Goal: Find specific page/section: Find specific page/section

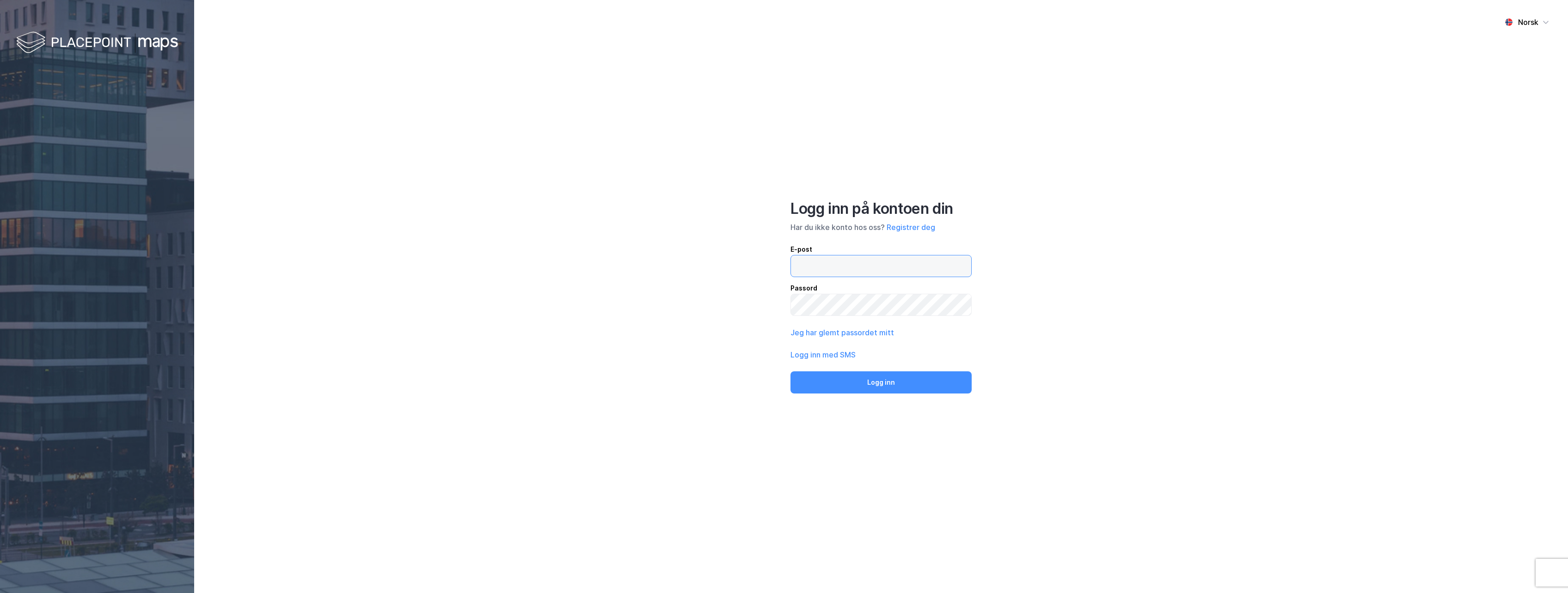
type input "[PERSON_NAME][EMAIL_ADDRESS][DOMAIN_NAME]"
click at [906, 373] on button "Logg inn" at bounding box center [881, 383] width 181 height 22
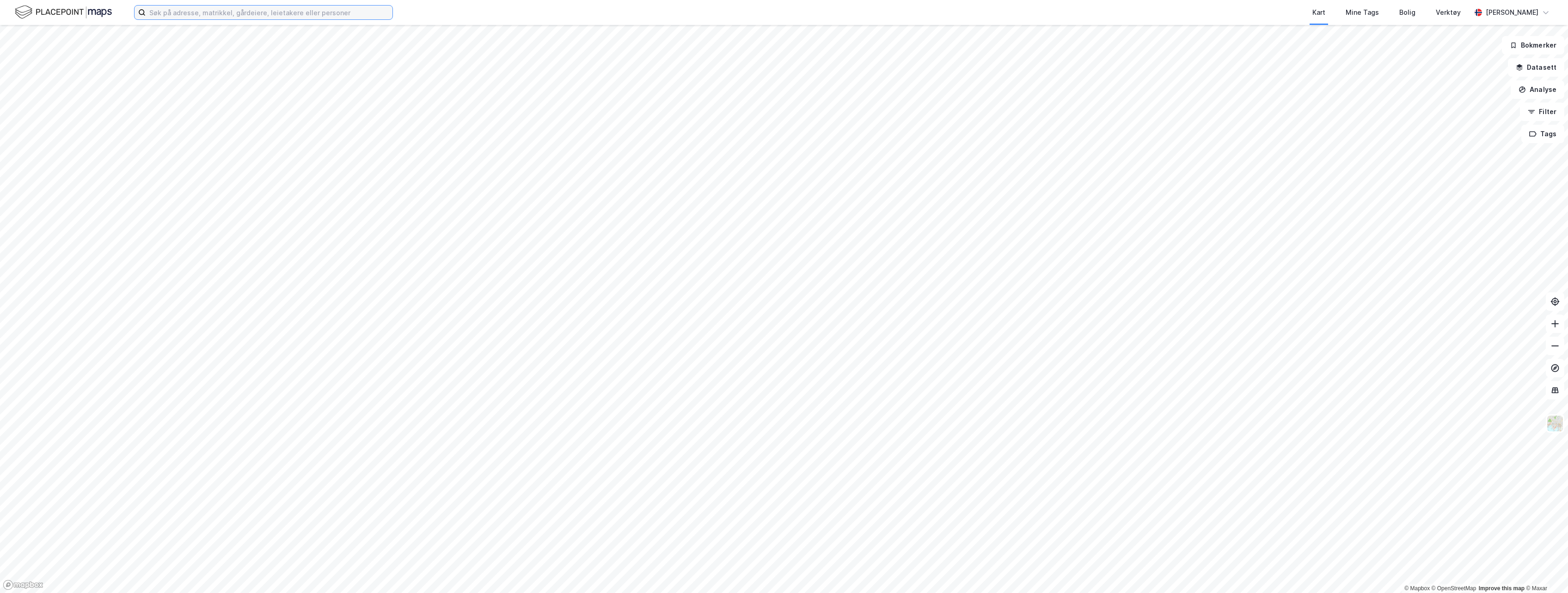
click at [324, 9] on input at bounding box center [269, 12] width 247 height 14
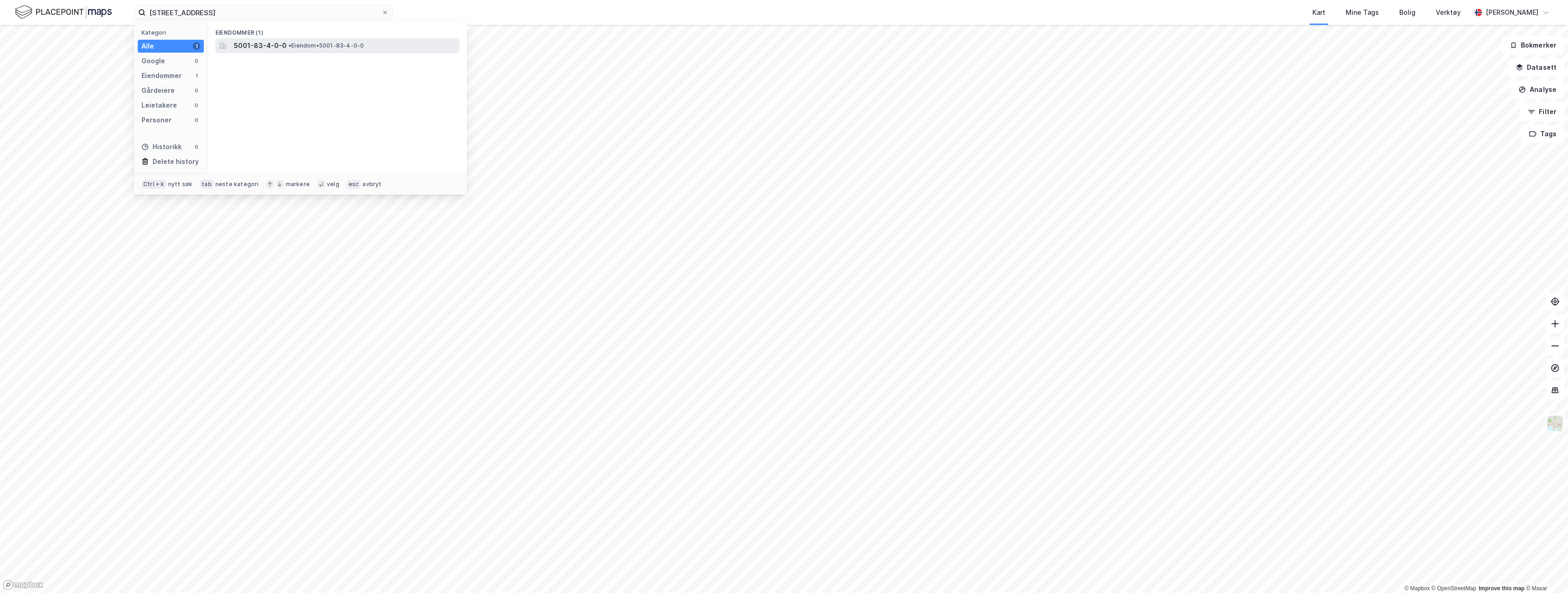
click at [260, 43] on span "5001-83-4-0-0" at bounding box center [260, 46] width 53 height 11
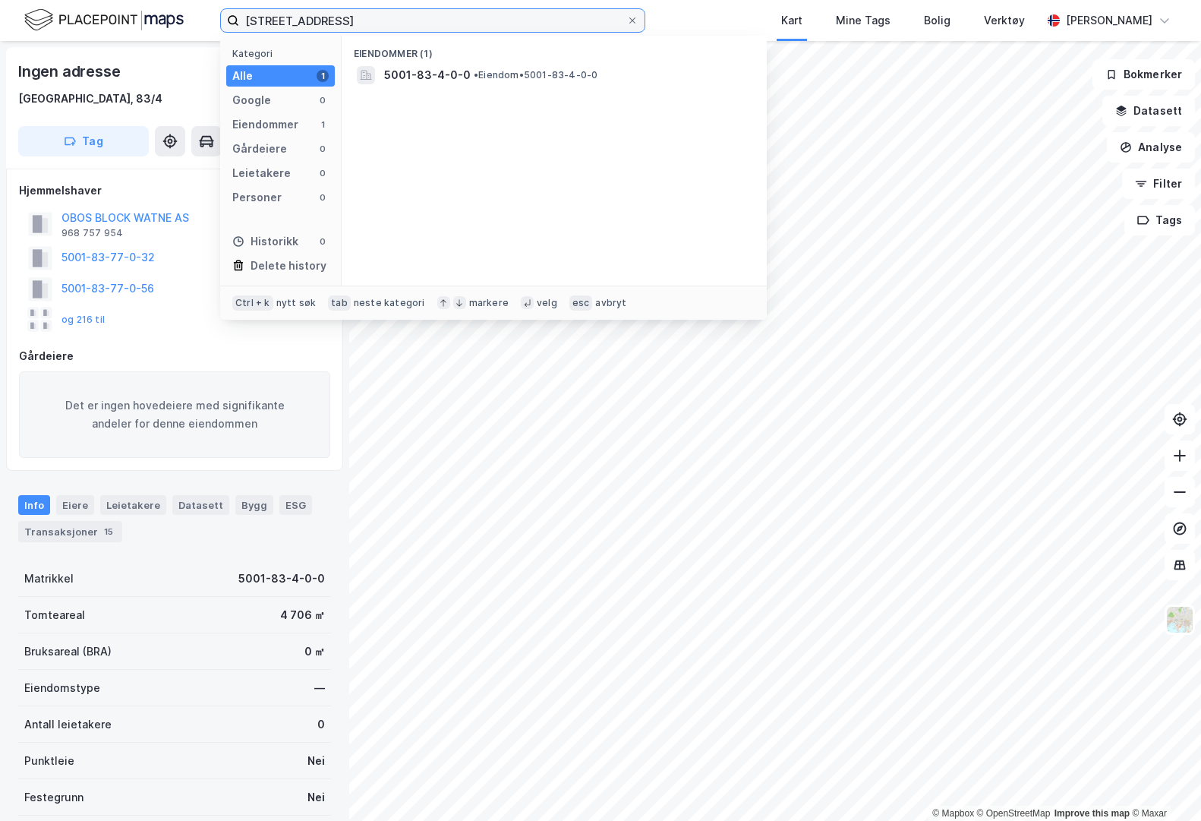
drag, startPoint x: 611, startPoint y: 25, endPoint x: 176, endPoint y: 15, distance: 435.3
click at [176, 15] on div "83/4, TRON Kategori Alle 1 Google 0 Eiendommer 1 Gårdeiere 0 Leietakere 0 Perso…" at bounding box center [600, 20] width 1201 height 41
type input "415/270, tr"
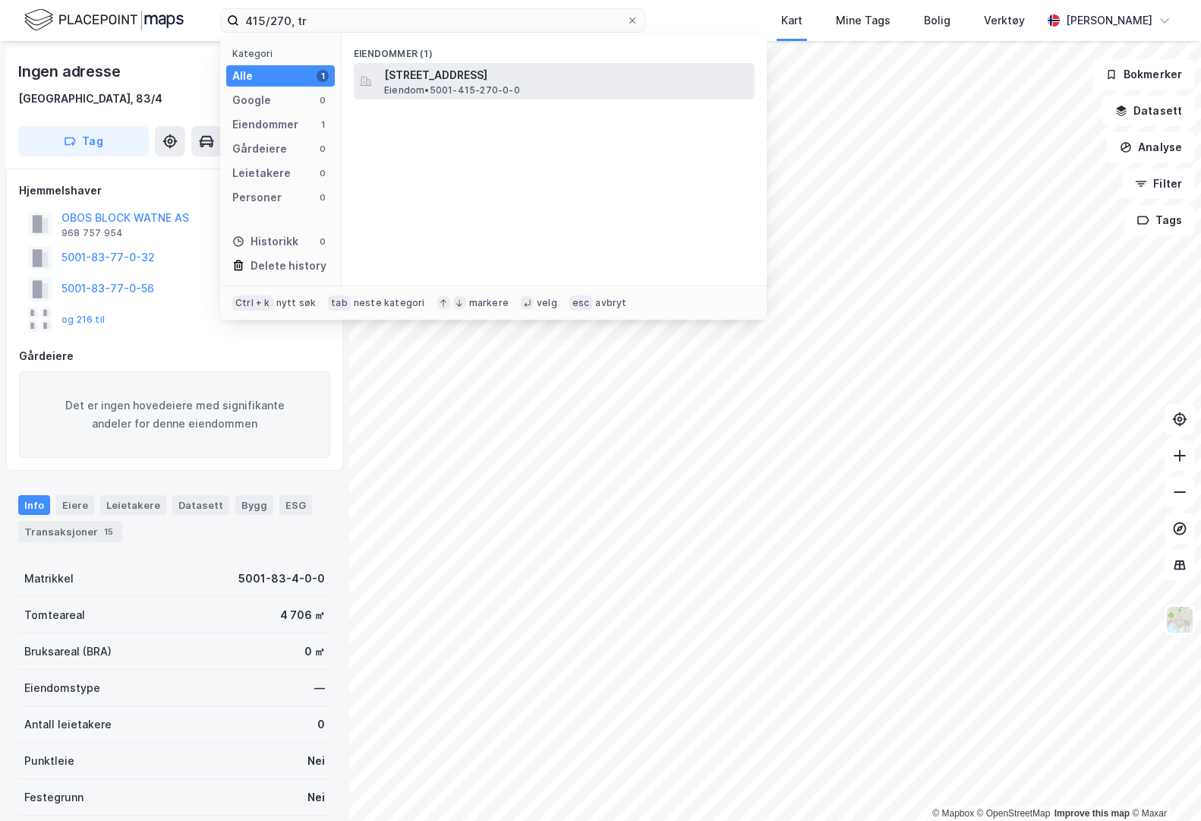
click at [416, 88] on span "Eiendom • 5001-415-270-0-0" at bounding box center [452, 90] width 136 height 12
